Goal: Information Seeking & Learning: Learn about a topic

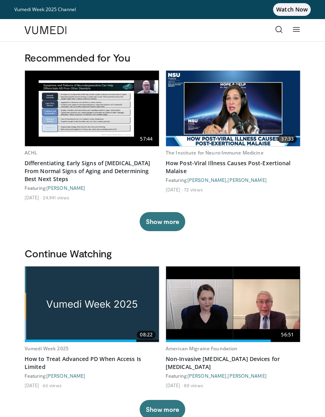
click at [294, 33] on icon at bounding box center [297, 29] width 8 height 8
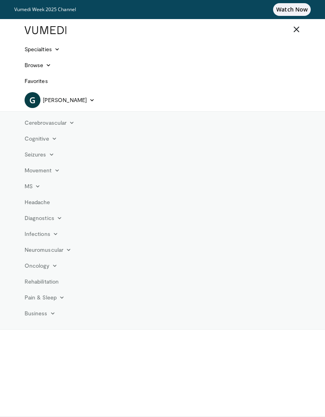
click at [51, 54] on link "Specialties" at bounding box center [42, 49] width 45 height 16
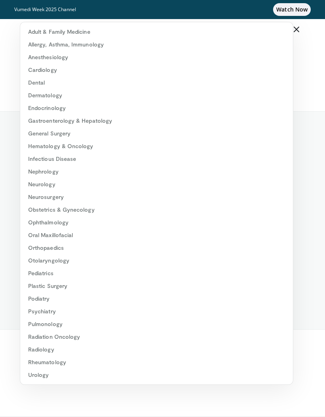
click at [51, 71] on link "Cardiology" at bounding box center [156, 69] width 273 height 13
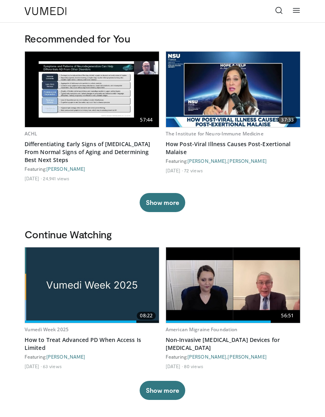
click at [278, 13] on icon at bounding box center [279, 10] width 8 height 8
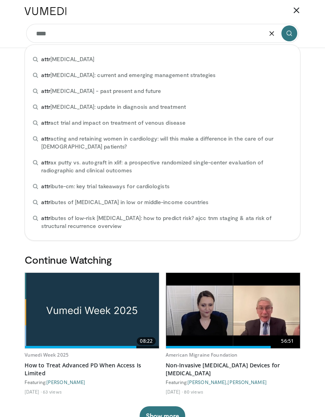
type input "****"
click at [292, 35] on icon "submit" at bounding box center [289, 33] width 6 height 6
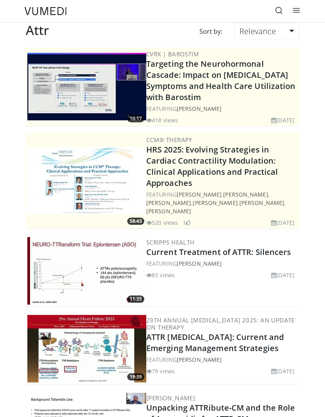
click at [280, 12] on icon at bounding box center [279, 10] width 8 height 8
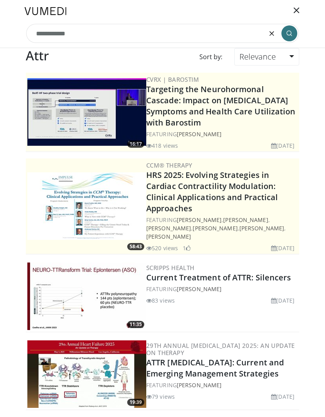
type input "**********"
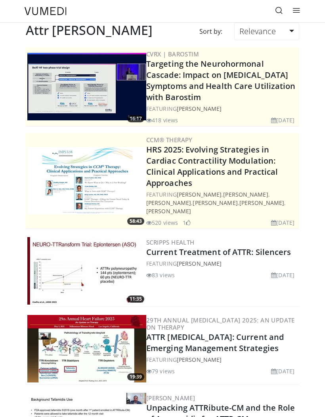
click at [159, 32] on div "Sort by: Relevance Relevance Thumbs Up Comments Views Newest Oldest" at bounding box center [232, 35] width 147 height 25
click at [125, 15] on div "Specialties Adult & Family Medicine Allergy, Asthma, Immunology Anesthesiology …" at bounding box center [163, 11] width 286 height 22
click at [279, 14] on icon at bounding box center [279, 10] width 8 height 8
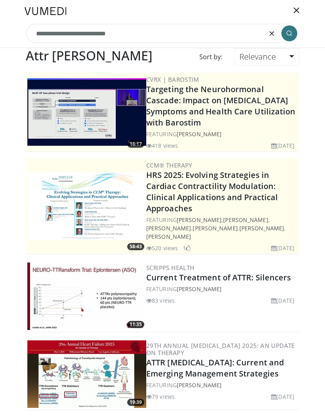
type input "**********"
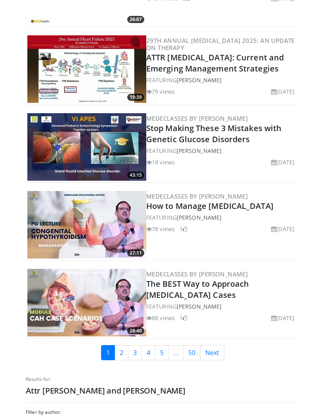
scroll to position [1880, 0]
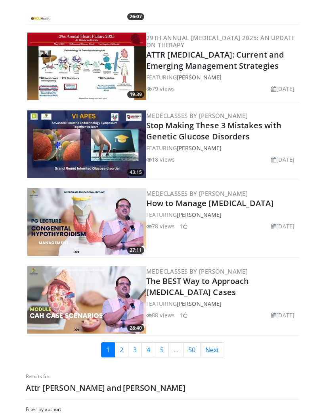
click at [212, 342] on link "Next" at bounding box center [212, 349] width 24 height 15
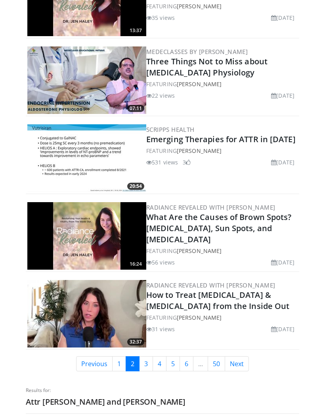
scroll to position [1872, 0]
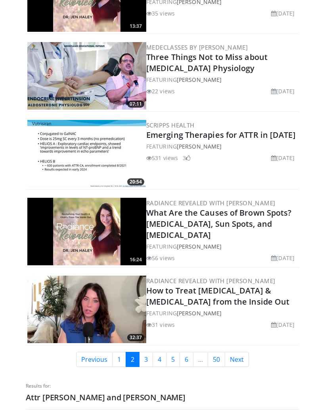
click at [237, 352] on link "Next" at bounding box center [237, 359] width 24 height 15
